Goal: Information Seeking & Learning: Compare options

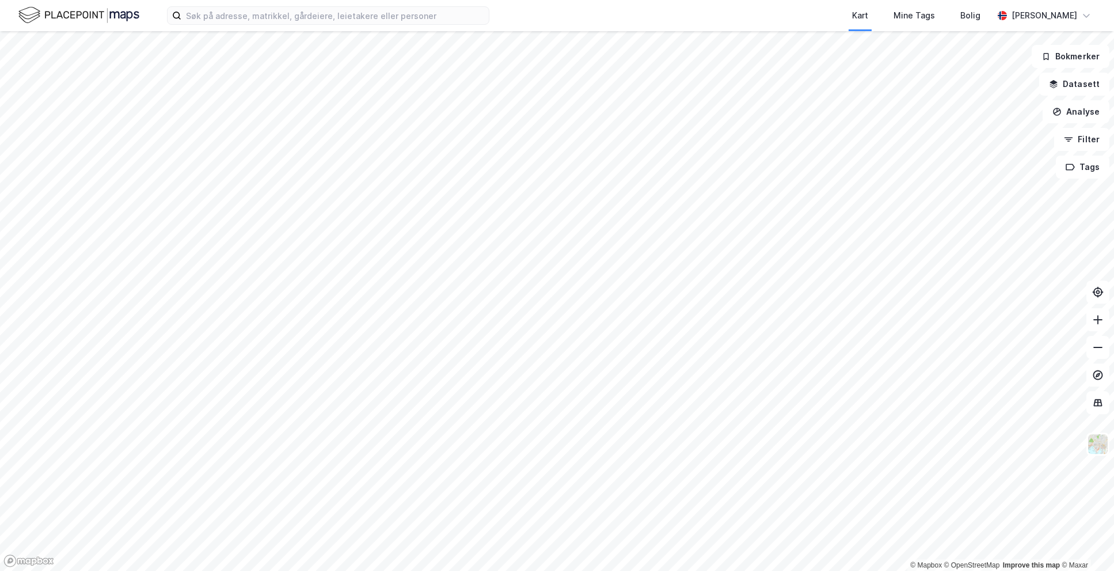
click at [396, 28] on div "Kart Mine Tags Bolig [PERSON_NAME]" at bounding box center [557, 15] width 1114 height 31
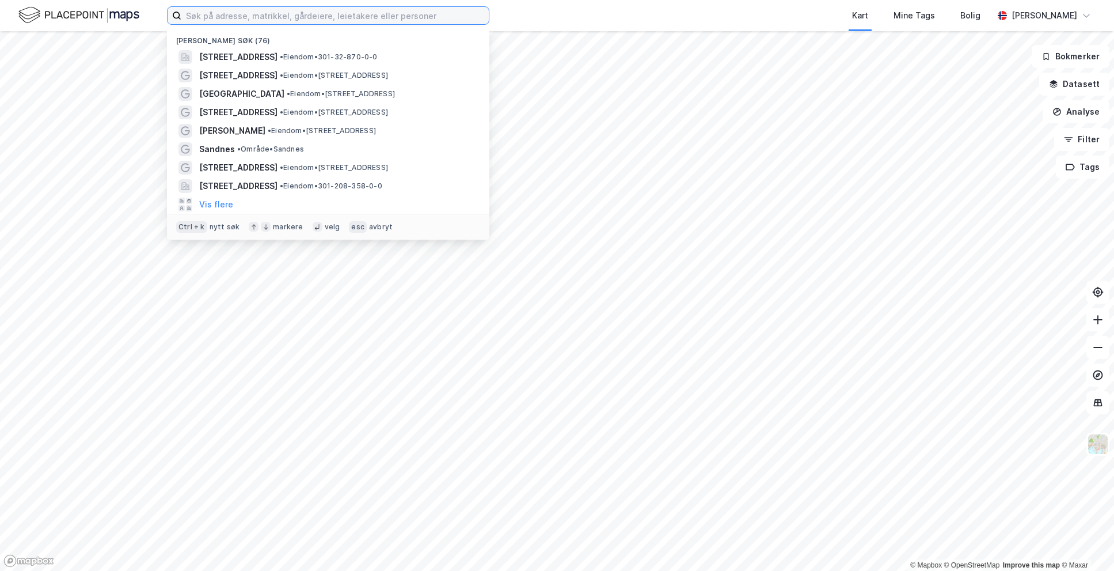
click at [396, 22] on input at bounding box center [335, 15] width 308 height 17
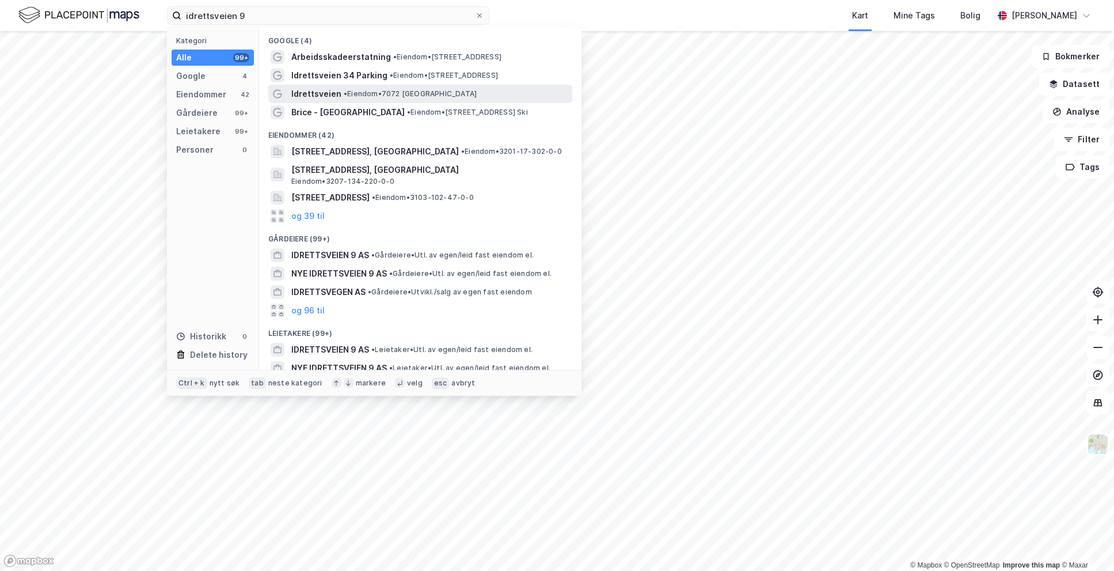
click at [346, 90] on span "•" at bounding box center [345, 93] width 3 height 9
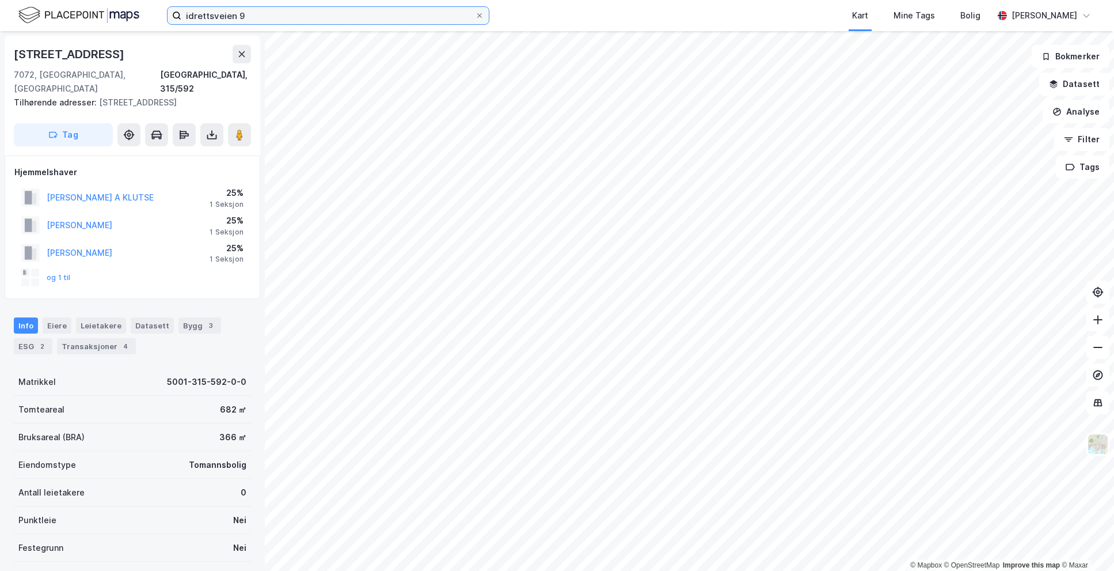
click at [264, 15] on input "idrettsveien 9" at bounding box center [328, 15] width 294 height 17
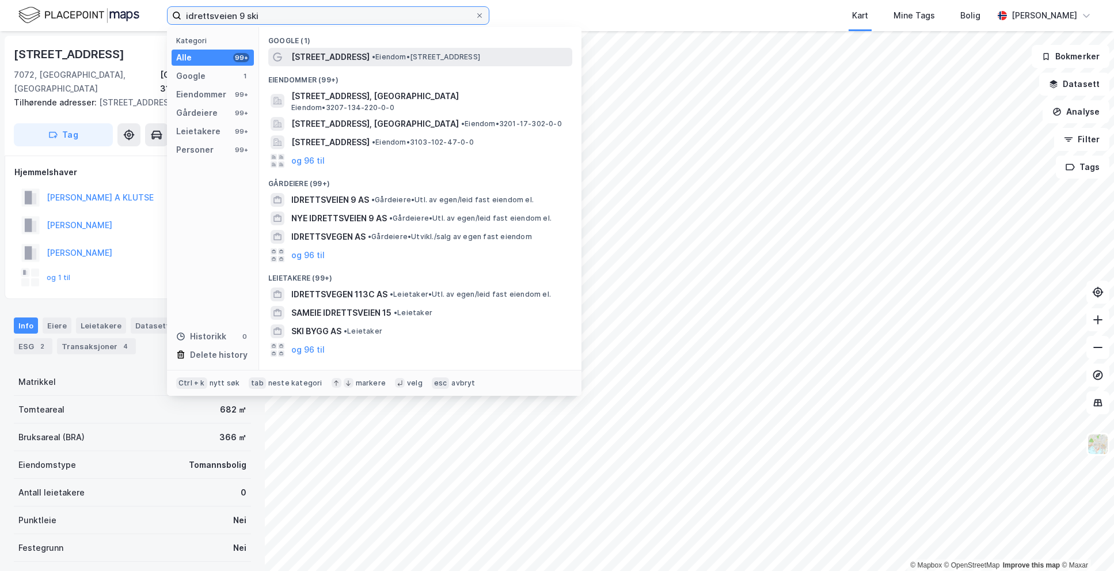
type input "idrettsveien 9 ski"
click at [331, 56] on span "[STREET_ADDRESS]" at bounding box center [330, 57] width 78 height 14
